Goal: Transaction & Acquisition: Purchase product/service

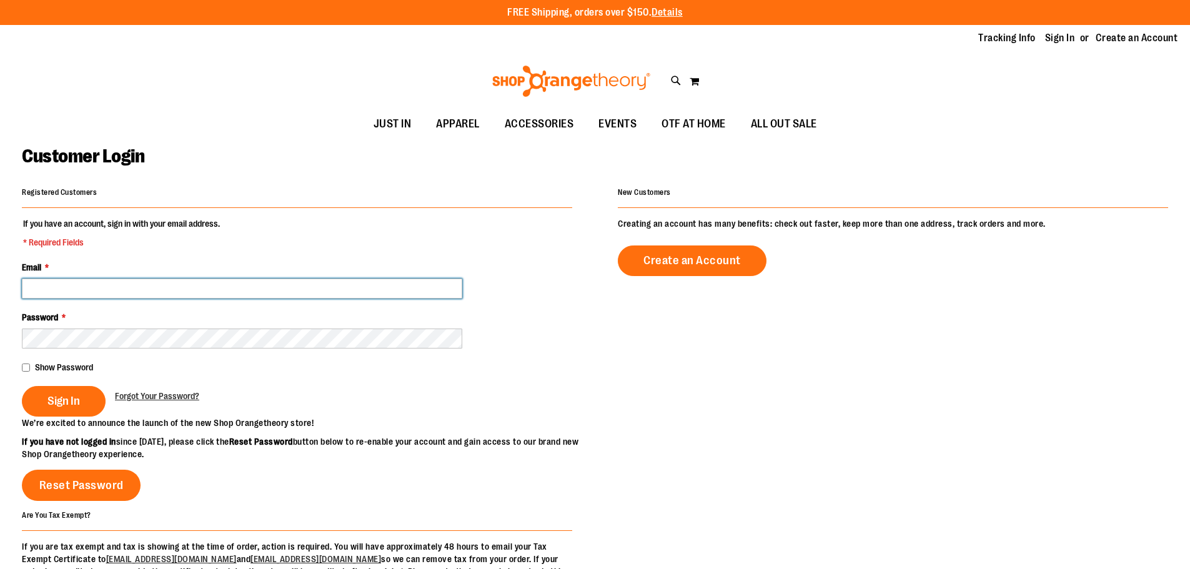
click at [248, 281] on input "Email *" at bounding box center [242, 289] width 440 height 20
type input "**********"
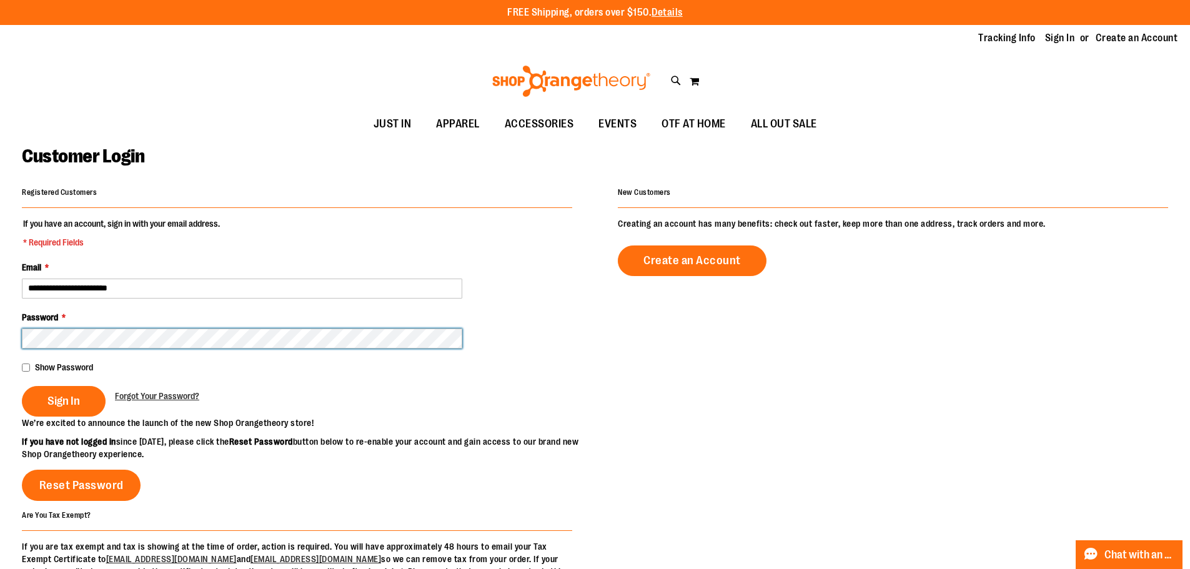
click at [22, 386] on button "Sign In" at bounding box center [64, 401] width 84 height 31
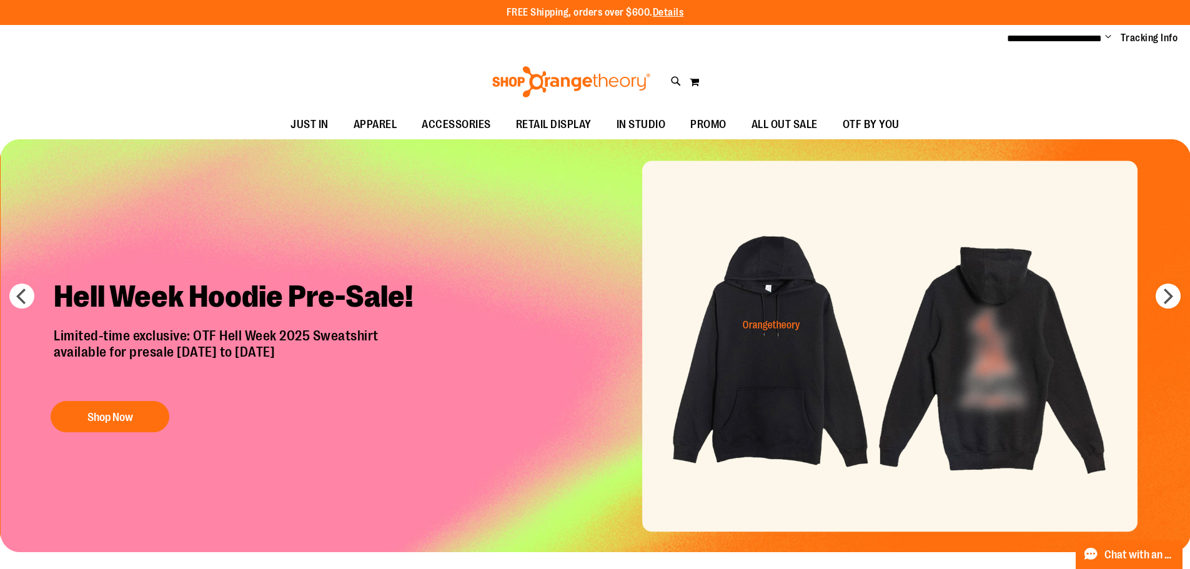
drag, startPoint x: 1120, startPoint y: 440, endPoint x: 698, endPoint y: 399, distance: 423.1
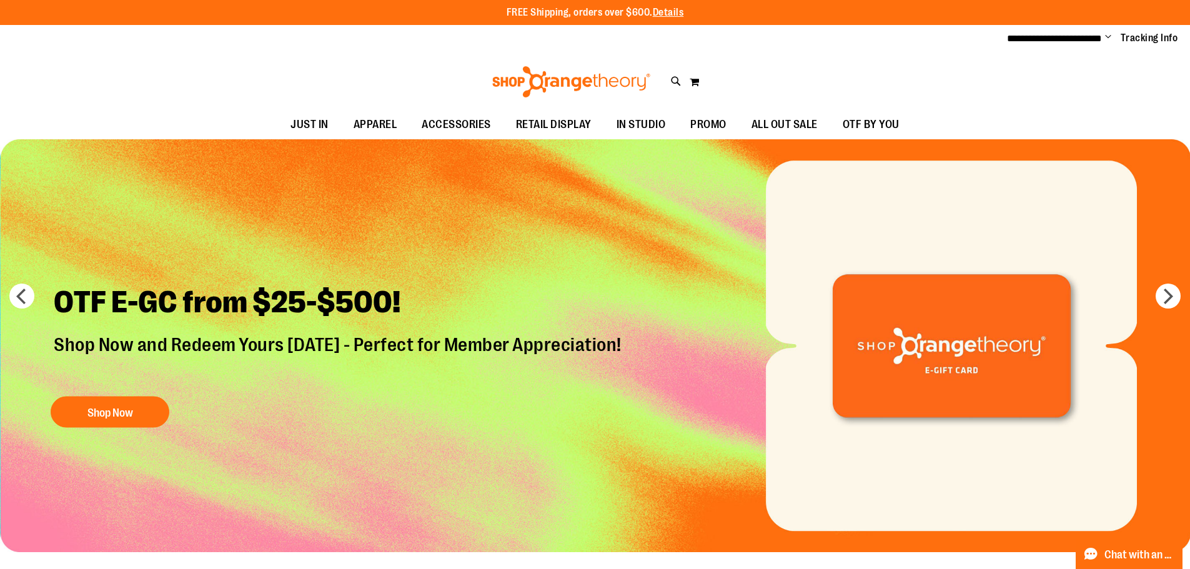
click at [597, 343] on p "Shop Now and Redeem Yours Today - Perfect for Member Appreciation!" at bounding box center [339, 358] width 590 height 51
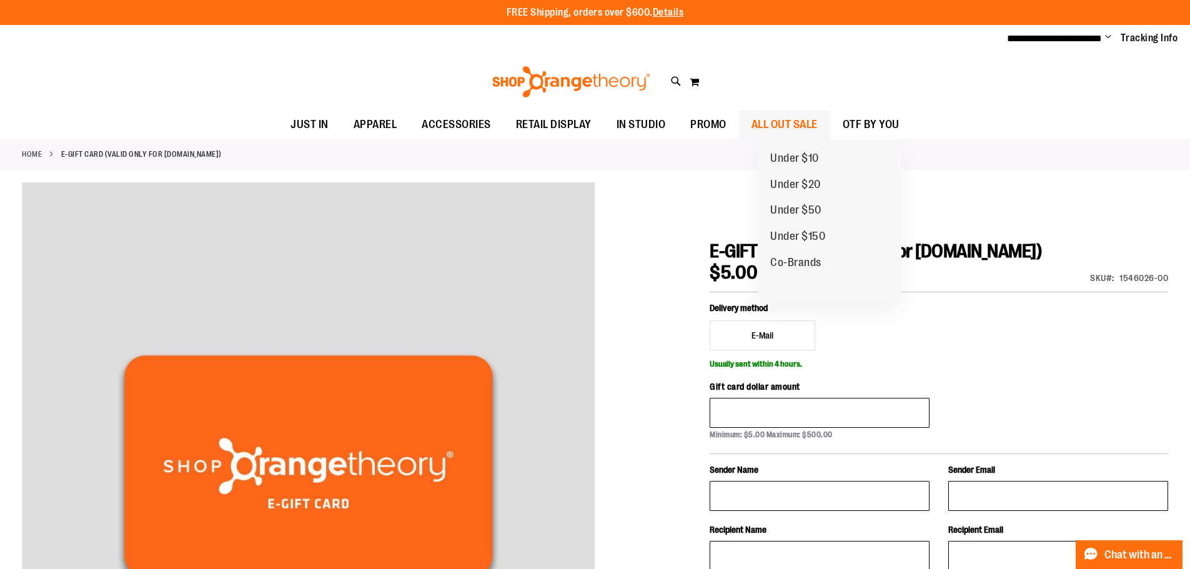
click at [818, 126] on span "ALL OUT SALE" at bounding box center [785, 125] width 66 height 28
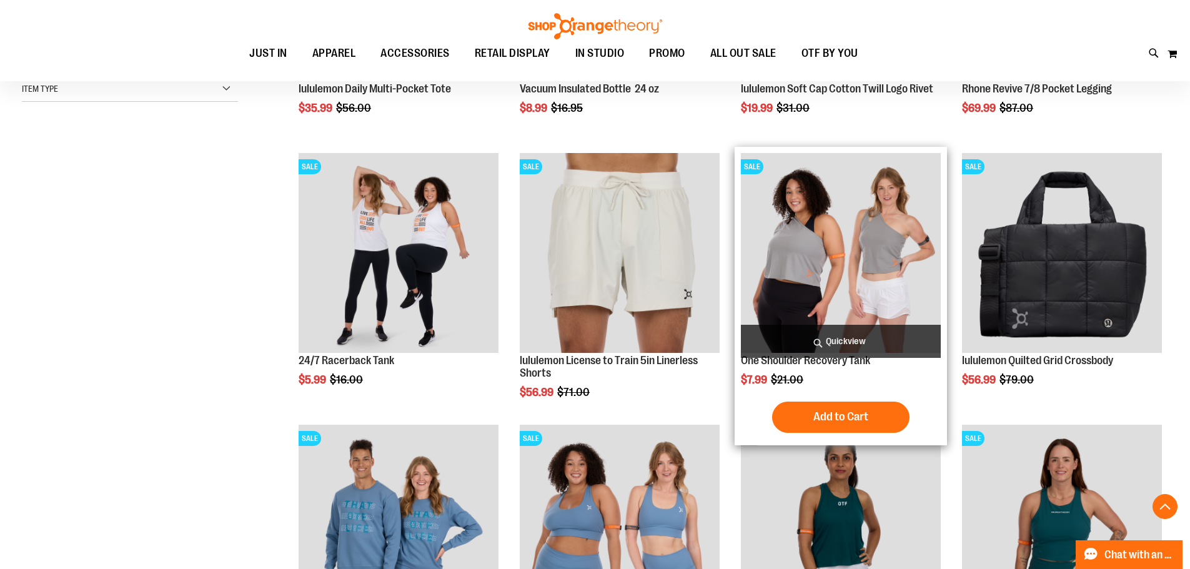
scroll to position [374, 0]
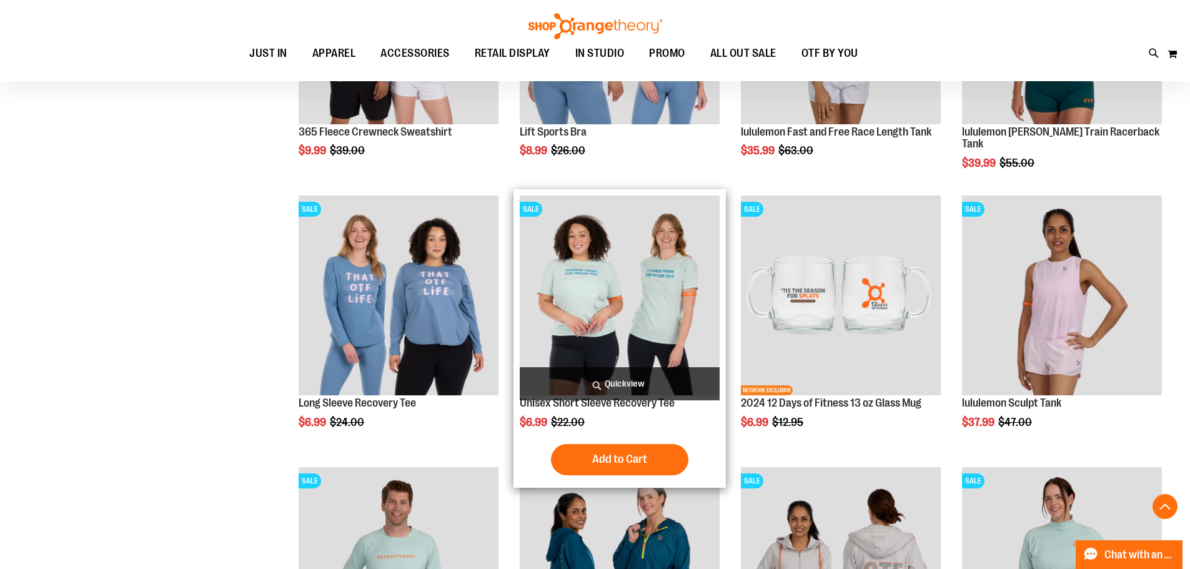
scroll to position [874, 0]
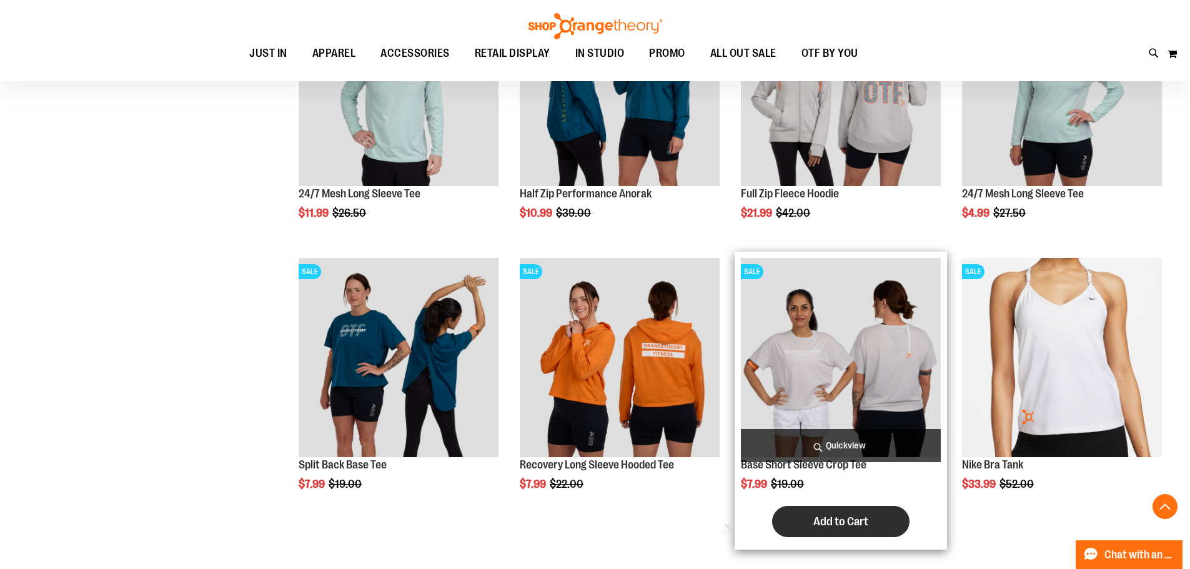
scroll to position [1374, 0]
